Goal: Navigation & Orientation: Find specific page/section

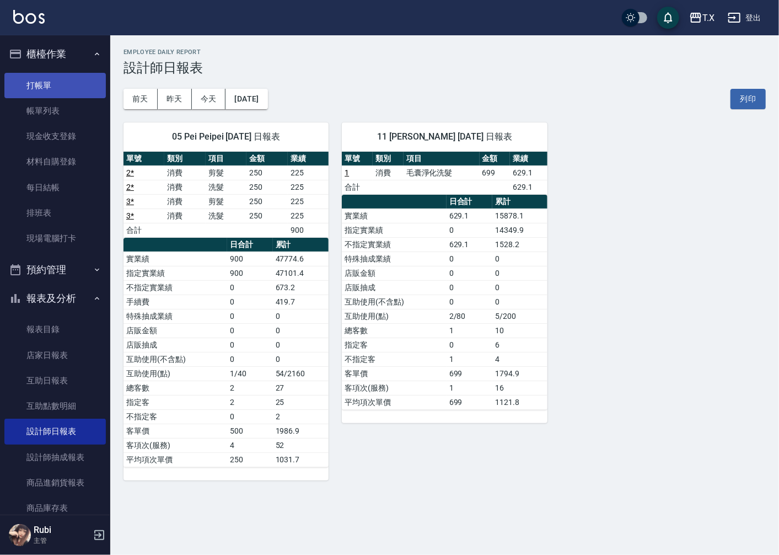
click at [61, 94] on link "打帳單" at bounding box center [54, 85] width 101 height 25
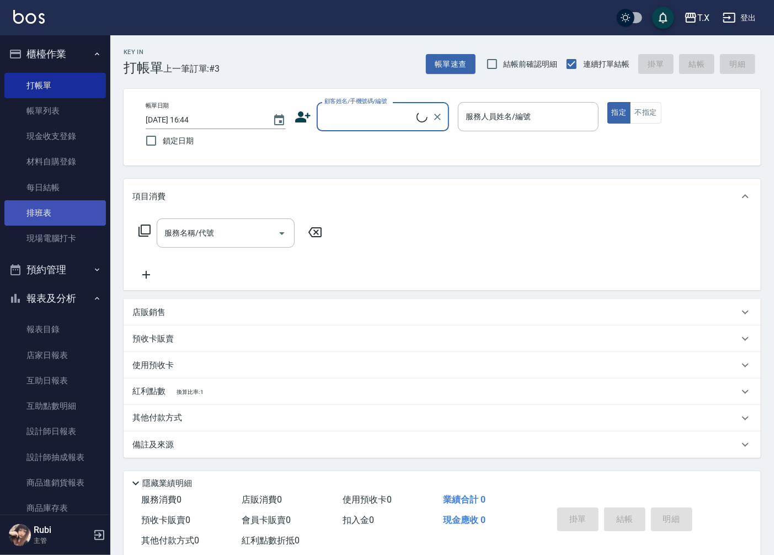
click at [46, 217] on link "排班表" at bounding box center [54, 212] width 101 height 25
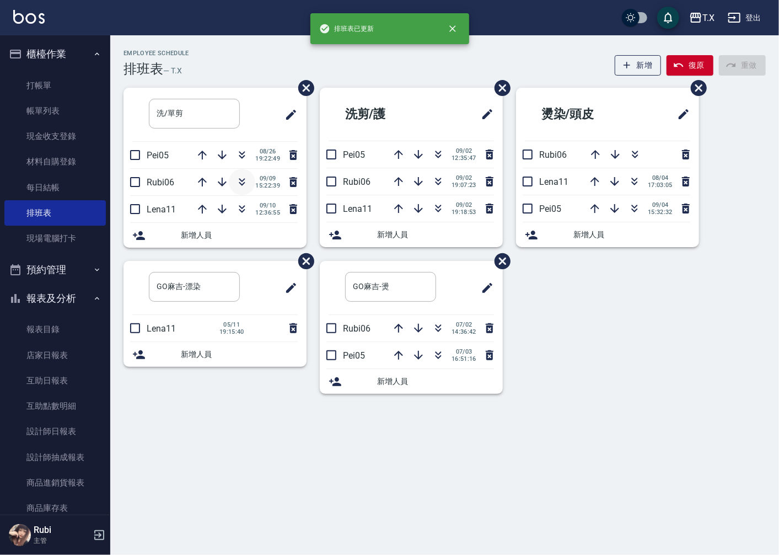
click at [245, 178] on icon "button" at bounding box center [241, 181] width 13 height 13
click at [36, 432] on link "設計師日報表" at bounding box center [54, 430] width 101 height 25
